Goal: Navigation & Orientation: Find specific page/section

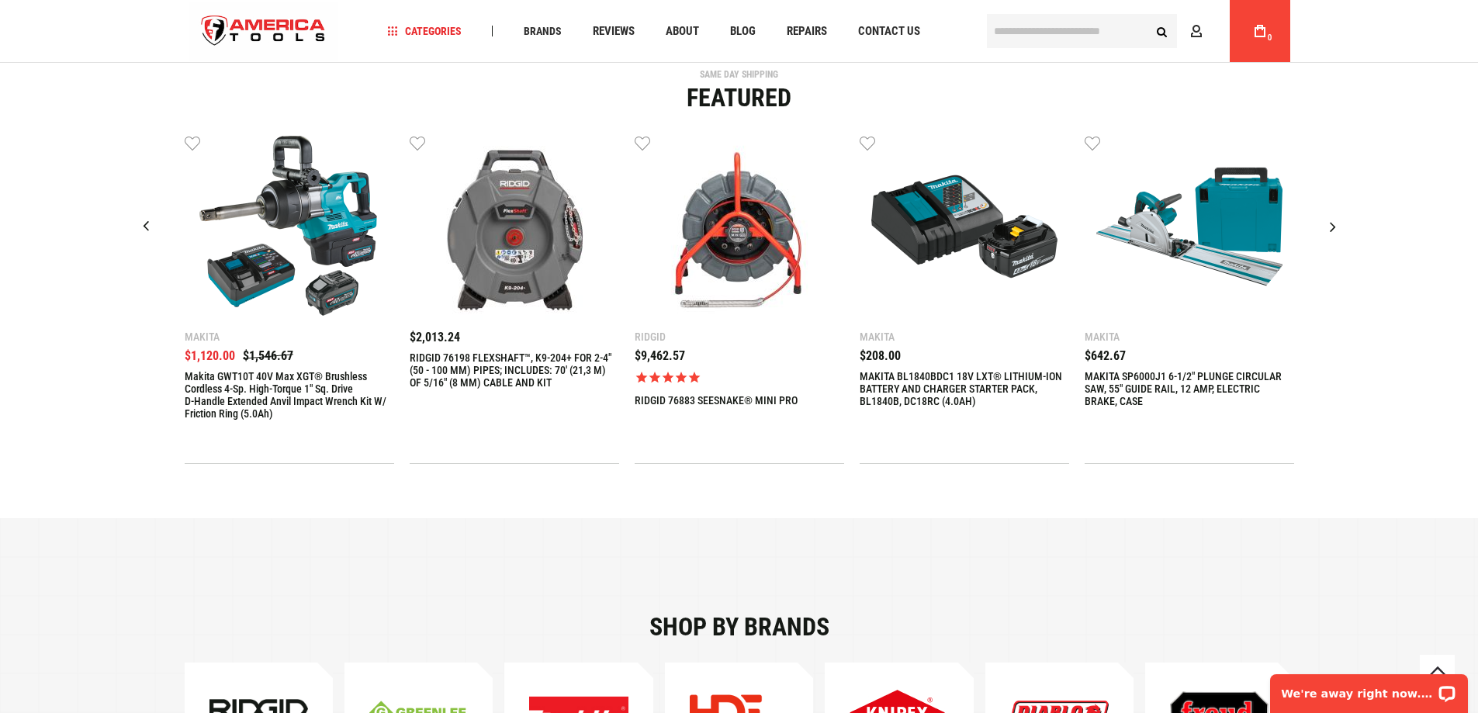
click at [1338, 223] on div "Next slide" at bounding box center [1333, 226] width 39 height 39
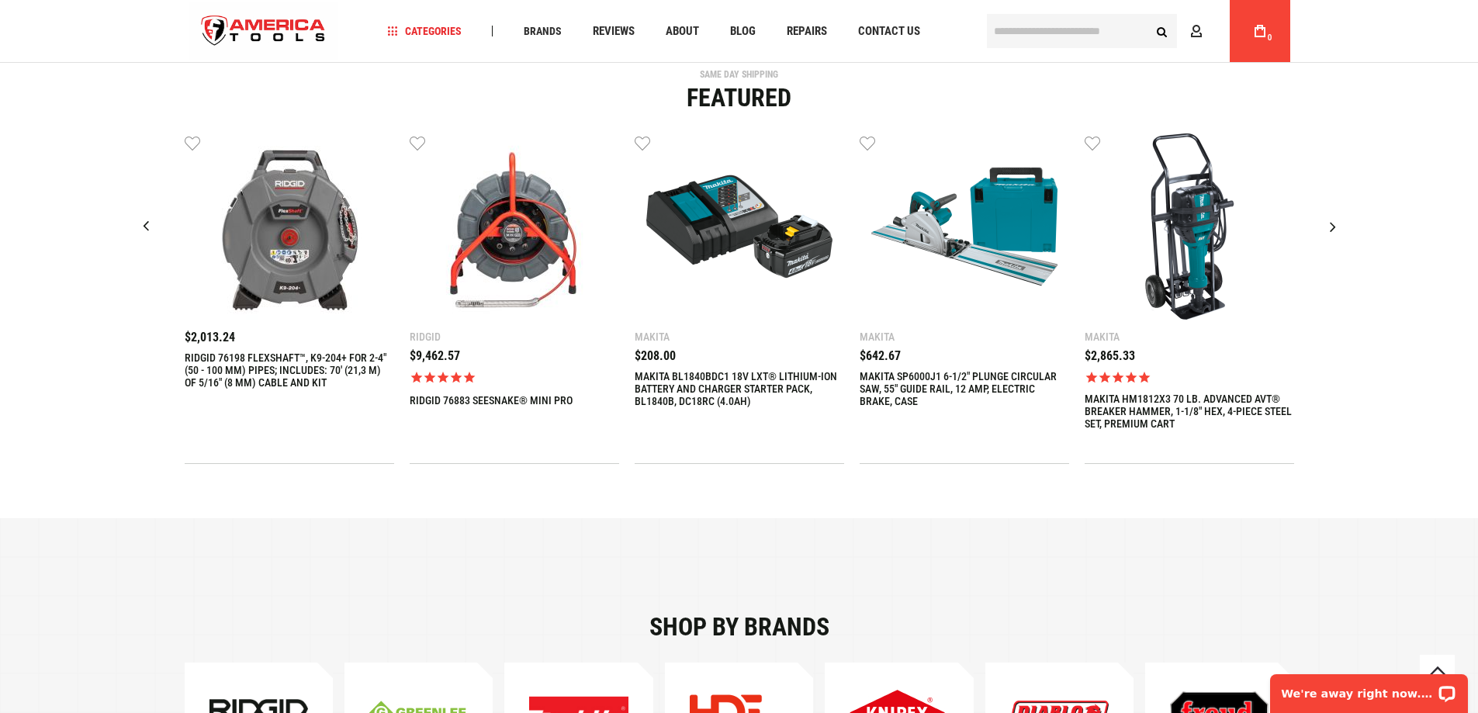
click at [1338, 223] on div "Next slide" at bounding box center [1333, 226] width 39 height 39
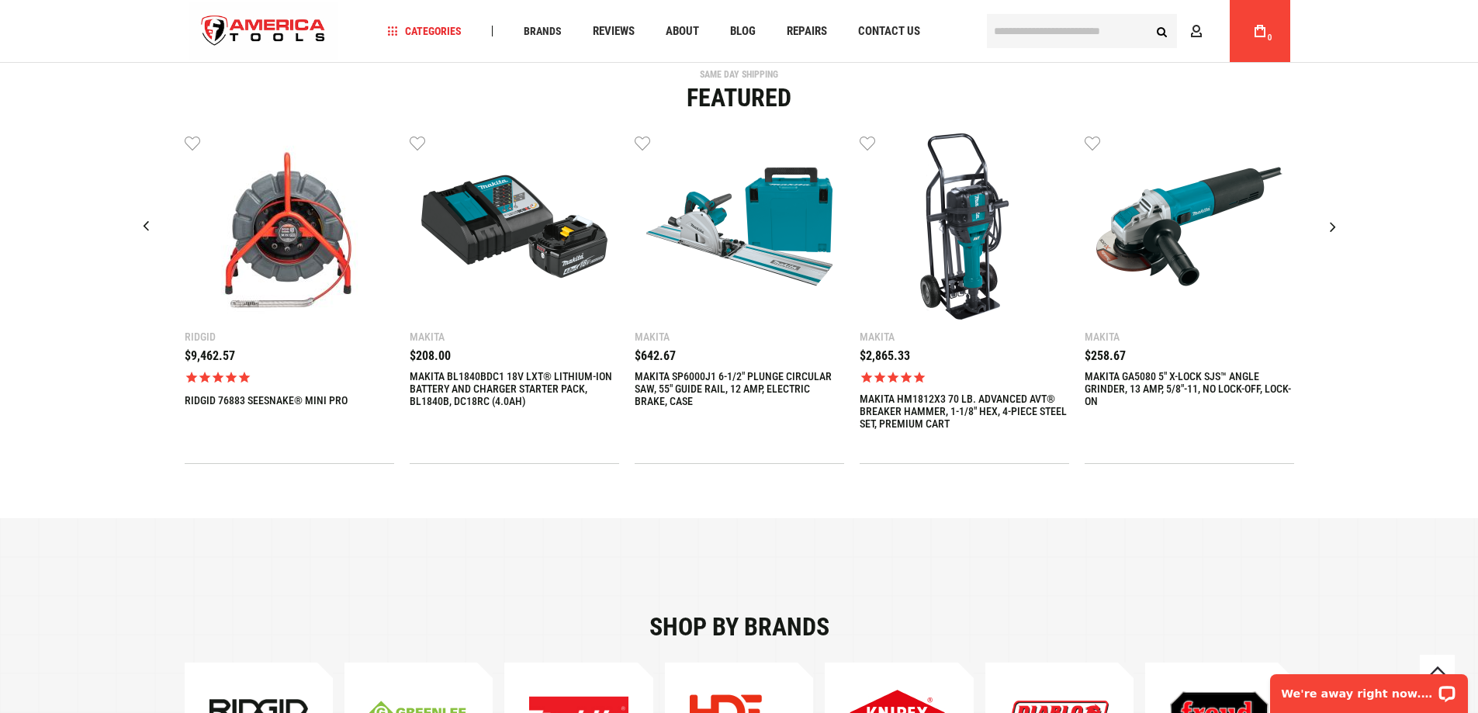
click at [1338, 223] on div "Next slide" at bounding box center [1333, 226] width 39 height 39
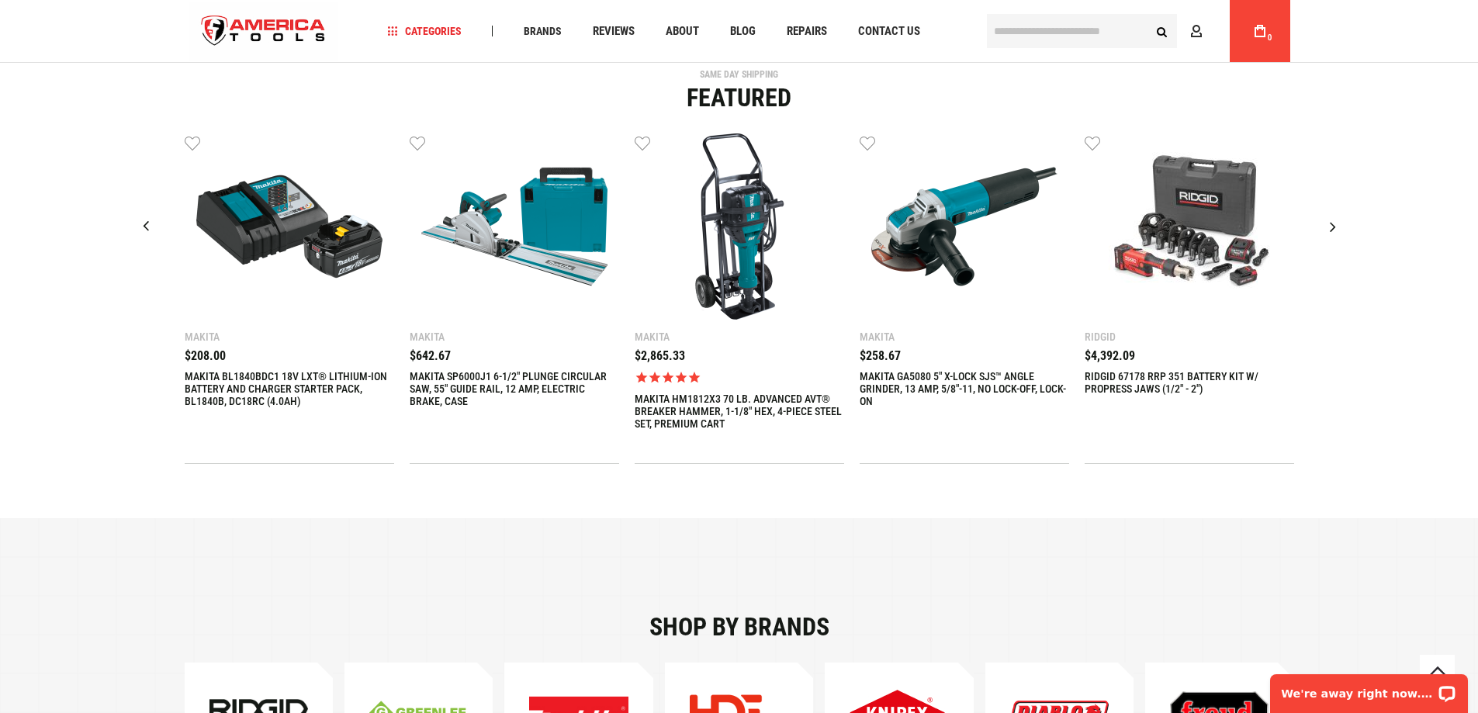
click at [1338, 223] on div "Next slide" at bounding box center [1333, 226] width 39 height 39
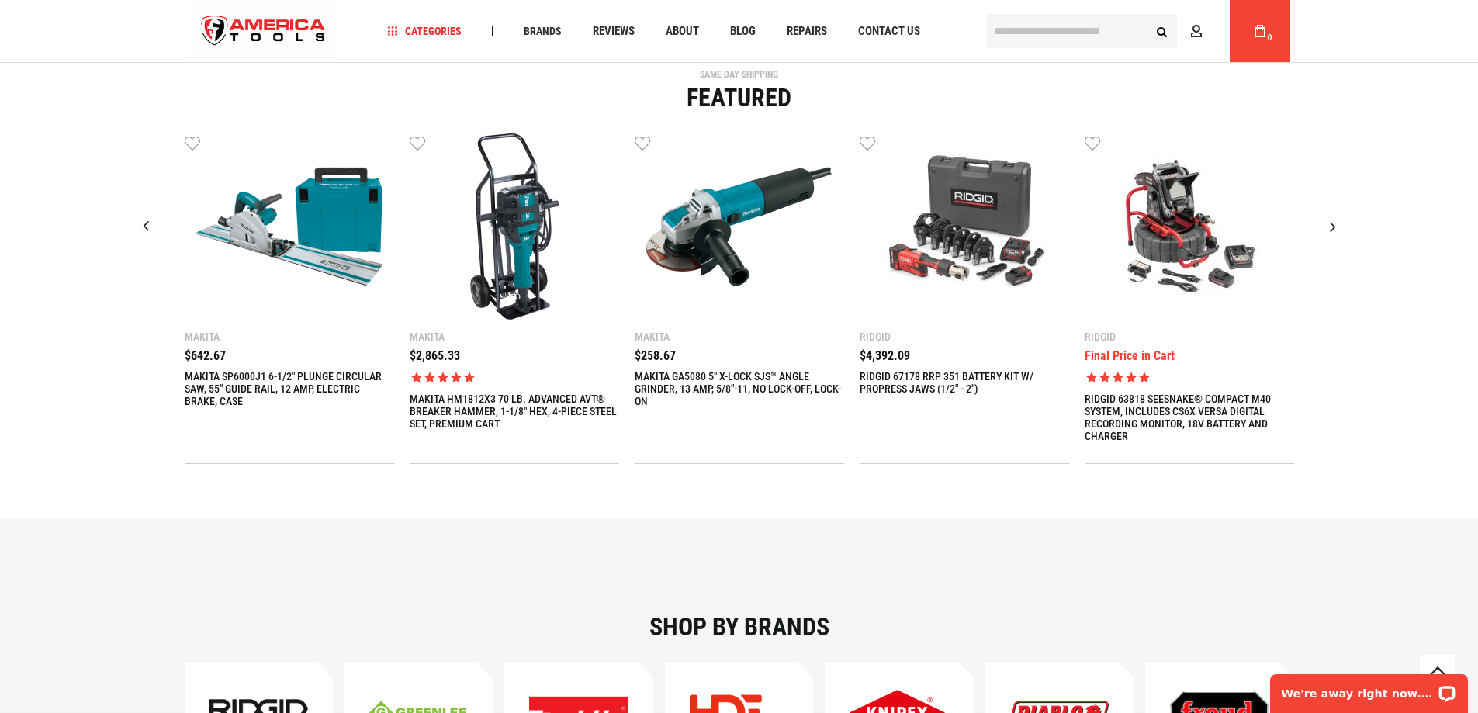
click at [1338, 223] on div "Next slide" at bounding box center [1333, 226] width 39 height 39
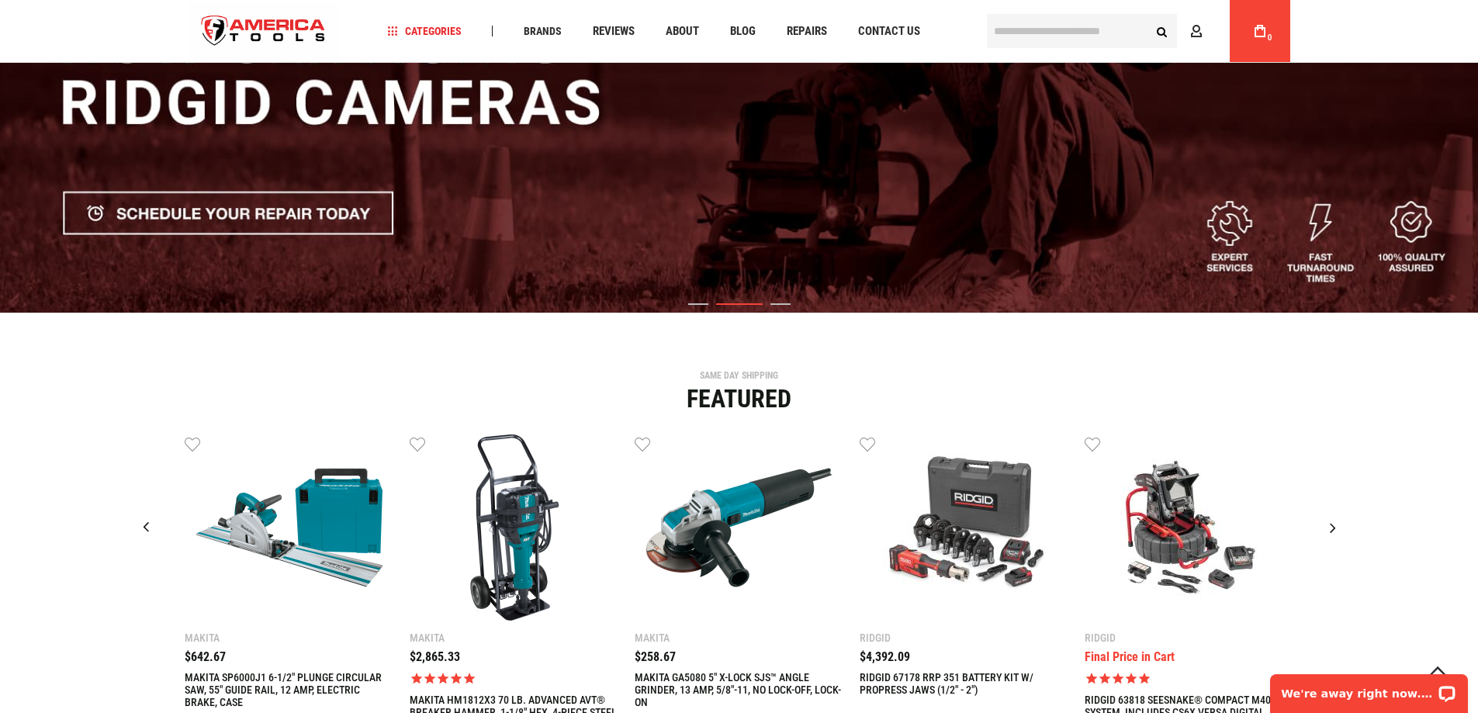
scroll to position [233, 0]
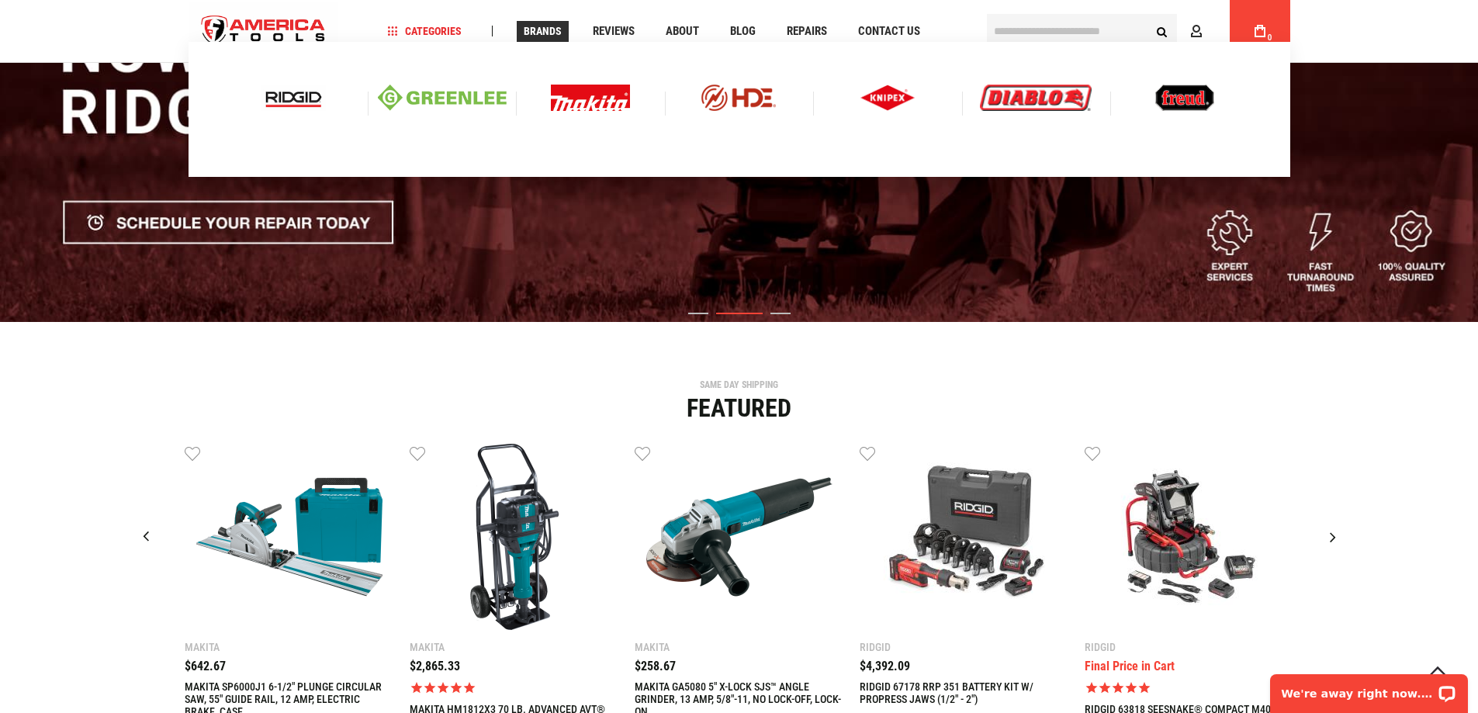
click at [533, 26] on span "Brands" at bounding box center [543, 31] width 38 height 11
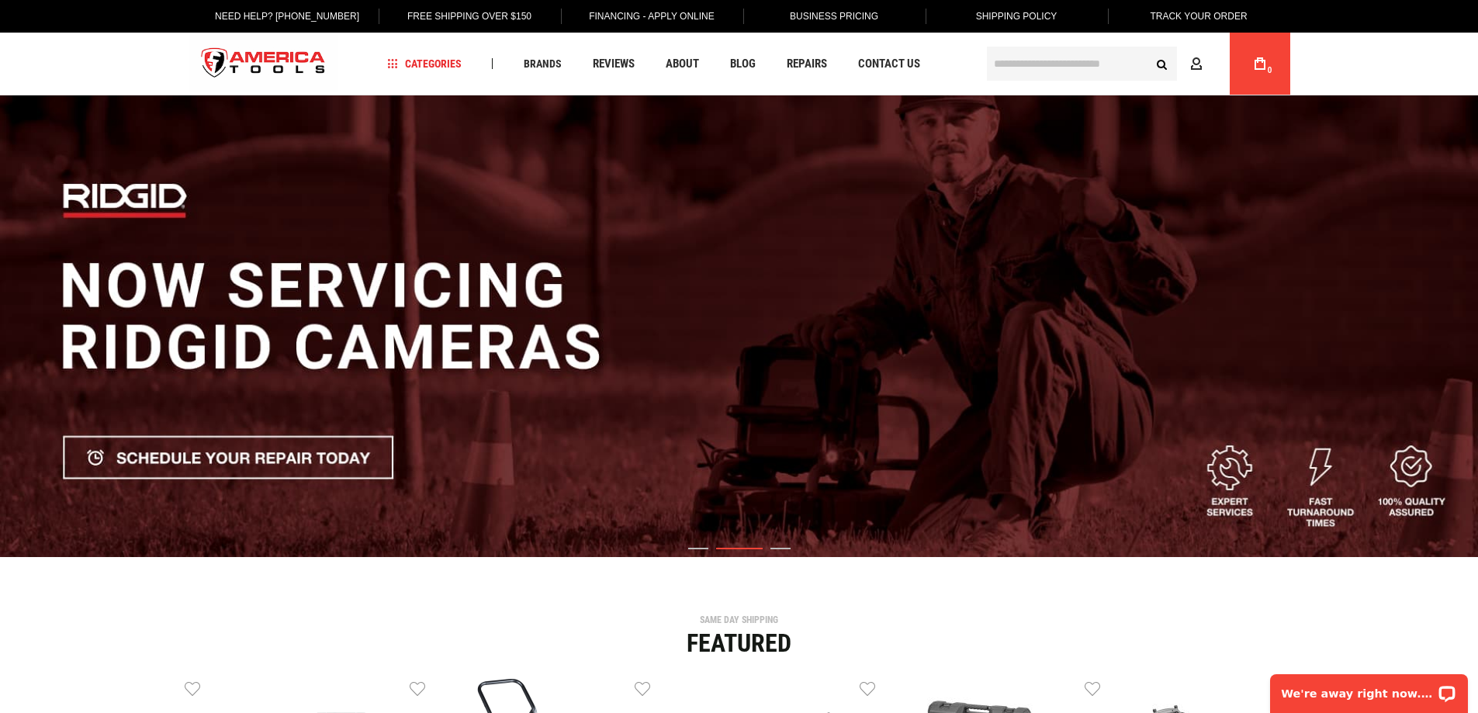
click at [532, 26] on link "Free Shipping Over $150" at bounding box center [469, 16] width 148 height 33
click at [528, 50] on div "Navigation Categories Plumbing Tools Drain Cleaning Diagnostics Pressing Diagno…" at bounding box center [679, 64] width 605 height 62
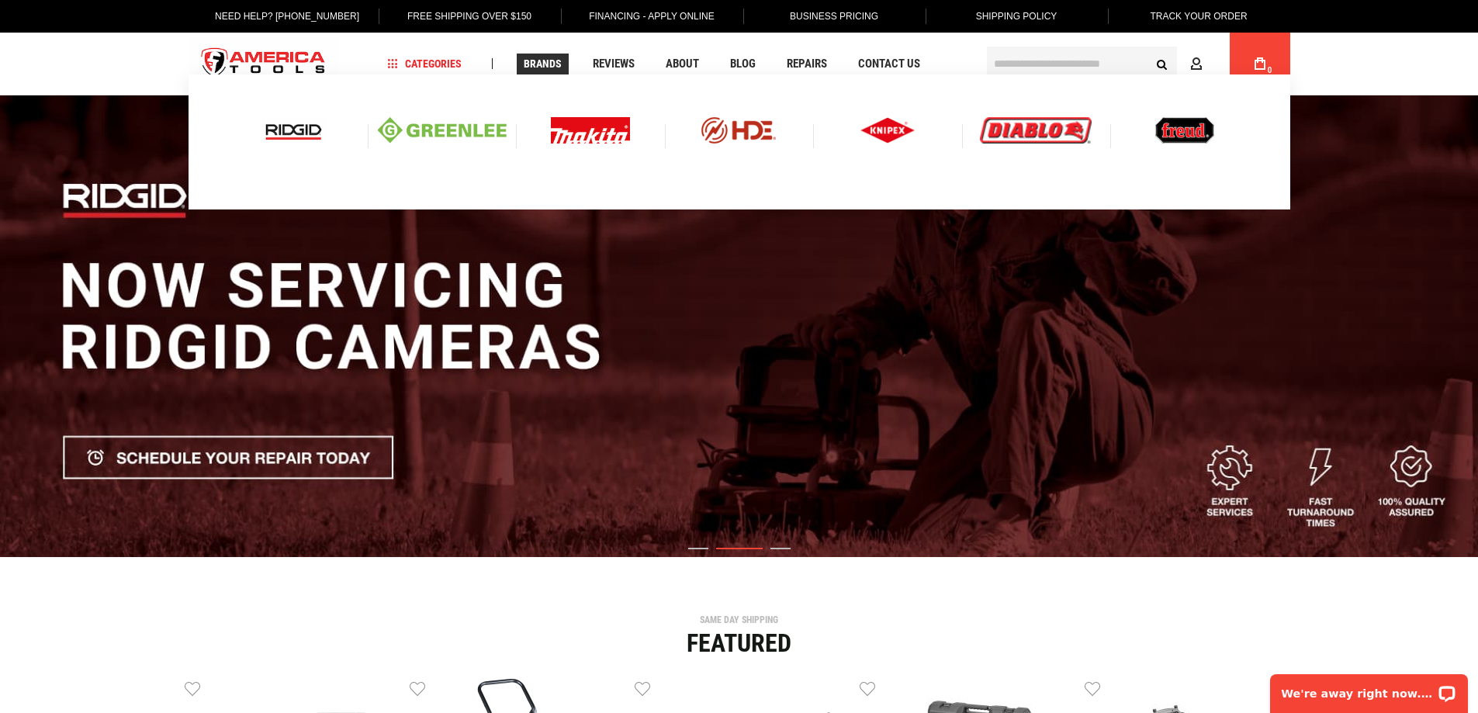
click at [530, 60] on span "Brands" at bounding box center [543, 63] width 38 height 11
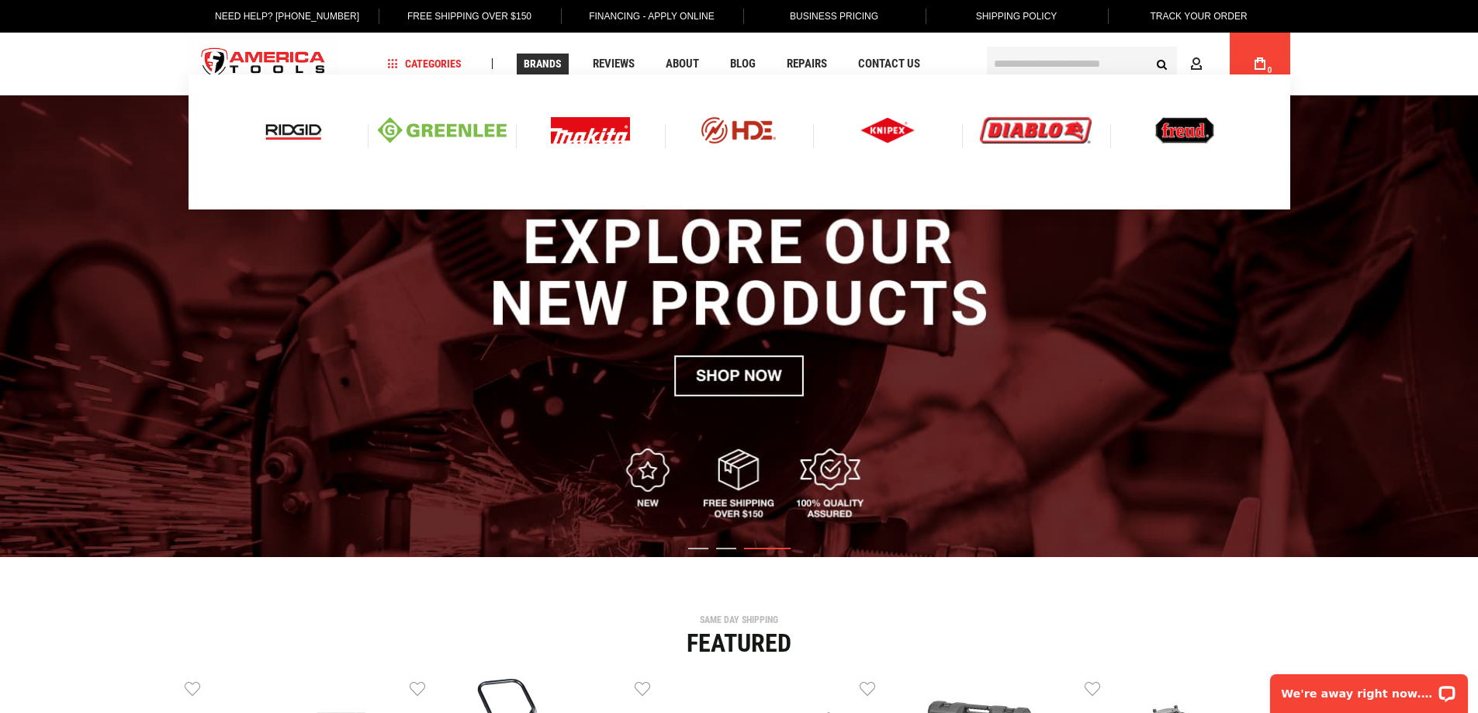
click at [576, 131] on img at bounding box center [590, 130] width 79 height 26
